Goal: Task Accomplishment & Management: Manage account settings

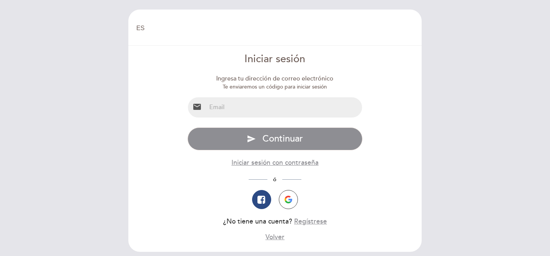
select select "es"
click at [224, 106] on input "email" at bounding box center [284, 107] width 156 height 20
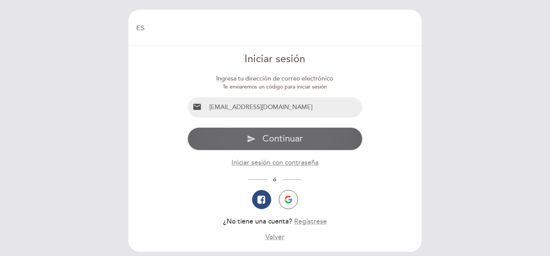
type input "[EMAIL_ADDRESS][DOMAIN_NAME]"
click at [245, 128] on button "send Continuar" at bounding box center [275, 139] width 175 height 23
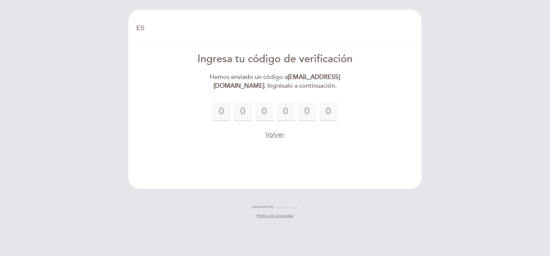
type input "3"
type input "8"
type input "5"
type input "2"
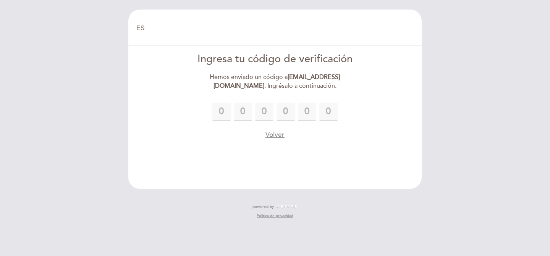
type input "2"
click at [346, 112] on div "3 8 8 5 2 2" at bounding box center [275, 112] width 175 height 18
